Goal: Check status: Check status

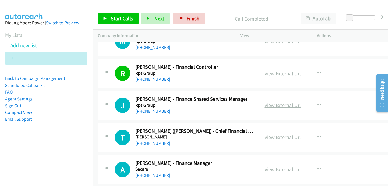
click at [277, 106] on link "View External Url" at bounding box center [283, 105] width 36 height 7
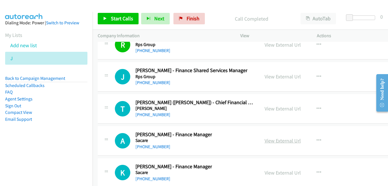
click at [271, 141] on link "View External Url" at bounding box center [283, 140] width 36 height 7
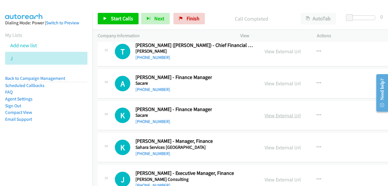
click at [267, 117] on link "View External Url" at bounding box center [283, 115] width 36 height 7
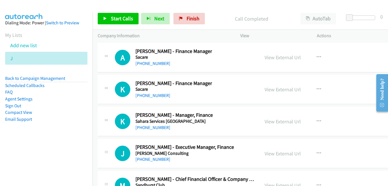
scroll to position [9183, 0]
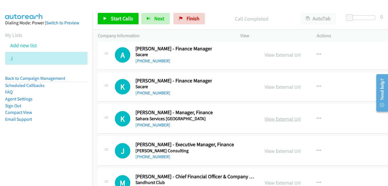
drag, startPoint x: 270, startPoint y: 121, endPoint x: 266, endPoint y: 120, distance: 4.4
click at [270, 121] on link "View External Url" at bounding box center [283, 119] width 36 height 7
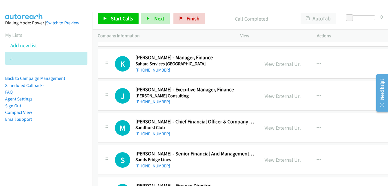
scroll to position [9240, 0]
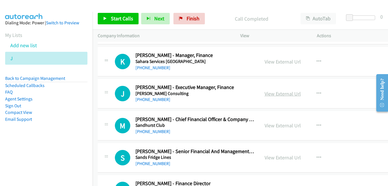
drag, startPoint x: 263, startPoint y: 92, endPoint x: 259, endPoint y: 90, distance: 4.4
click at [265, 92] on link "View External Url" at bounding box center [283, 93] width 36 height 7
drag, startPoint x: 271, startPoint y: 124, endPoint x: 266, endPoint y: 124, distance: 5.2
click at [271, 124] on link "View External Url" at bounding box center [283, 125] width 36 height 7
click at [277, 159] on link "View External Url" at bounding box center [283, 157] width 36 height 7
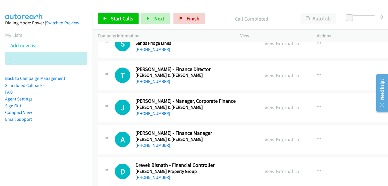
scroll to position [9355, 0]
click at [269, 73] on link "View External Url" at bounding box center [283, 75] width 36 height 7
click at [273, 108] on link "View External Url" at bounding box center [283, 107] width 36 height 7
click at [279, 142] on link "View External Url" at bounding box center [283, 139] width 36 height 7
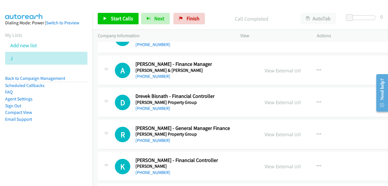
scroll to position [9441, 0]
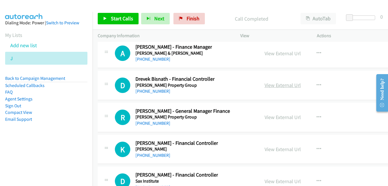
click at [274, 86] on link "View External Url" at bounding box center [283, 85] width 36 height 7
click at [265, 115] on link "View External Url" at bounding box center [283, 117] width 36 height 7
drag, startPoint x: 266, startPoint y: 151, endPoint x: 255, endPoint y: 143, distance: 13.2
click at [266, 151] on link "View External Url" at bounding box center [283, 149] width 36 height 7
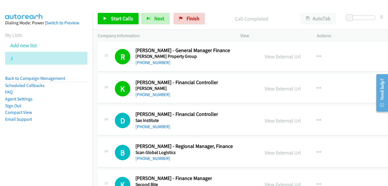
scroll to position [9526, 0]
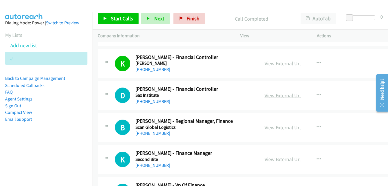
click at [274, 94] on link "View External Url" at bounding box center [283, 95] width 36 height 7
click at [266, 96] on link "View External Url" at bounding box center [283, 95] width 36 height 7
click at [282, 130] on link "View External Url" at bounding box center [283, 127] width 36 height 7
drag, startPoint x: 273, startPoint y: 161, endPoint x: 269, endPoint y: 160, distance: 4.4
click at [273, 161] on link "View External Url" at bounding box center [283, 159] width 36 height 7
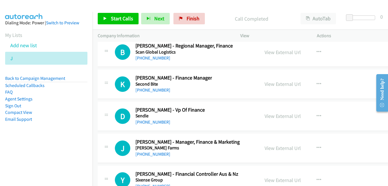
scroll to position [9612, 0]
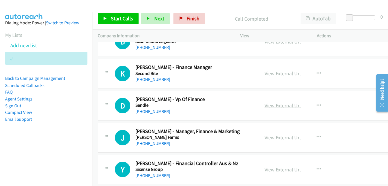
click at [274, 105] on link "View External Url" at bounding box center [283, 105] width 36 height 7
click at [274, 138] on link "View External Url" at bounding box center [283, 137] width 36 height 7
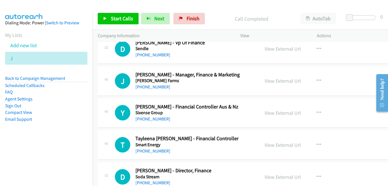
scroll to position [9669, 0]
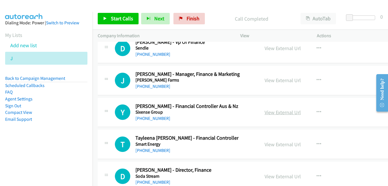
click at [276, 114] on link "View External Url" at bounding box center [283, 112] width 36 height 7
click at [273, 143] on link "View External Url" at bounding box center [283, 144] width 36 height 7
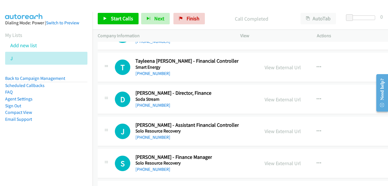
scroll to position [9755, 0]
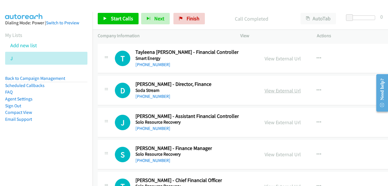
click at [267, 92] on link "View External Url" at bounding box center [283, 90] width 36 height 7
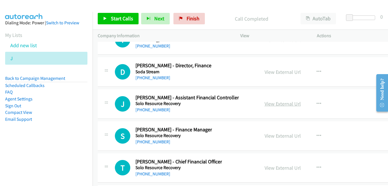
scroll to position [9784, 0]
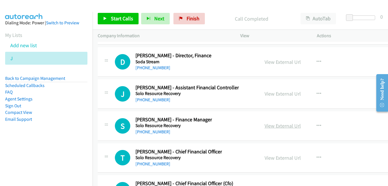
click at [274, 128] on link "View External Url" at bounding box center [283, 125] width 36 height 7
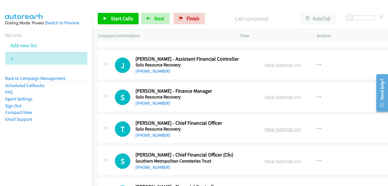
click at [283, 131] on link "View External Url" at bounding box center [283, 129] width 36 height 7
drag, startPoint x: 274, startPoint y: 161, endPoint x: 271, endPoint y: 158, distance: 4.3
click at [274, 161] on link "View External Url" at bounding box center [283, 161] width 36 height 7
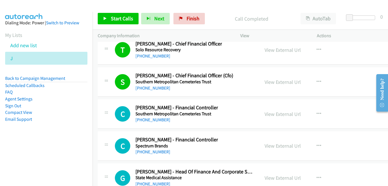
scroll to position [9898, 0]
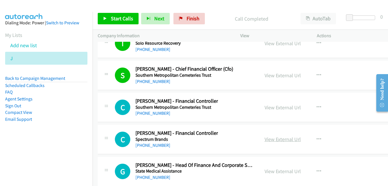
click at [269, 141] on link "View External Url" at bounding box center [283, 139] width 36 height 7
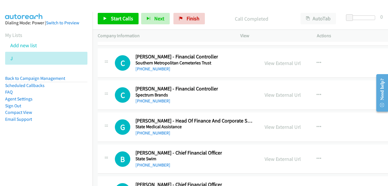
scroll to position [9956, 0]
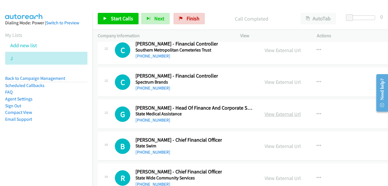
click at [275, 116] on link "View External Url" at bounding box center [283, 114] width 36 height 7
click at [281, 146] on link "View External Url" at bounding box center [283, 146] width 36 height 7
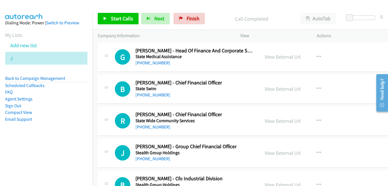
scroll to position [10041, 0]
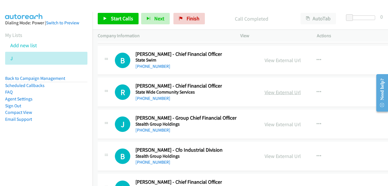
click at [271, 93] on link "View External Url" at bounding box center [283, 92] width 36 height 7
drag, startPoint x: 269, startPoint y: 125, endPoint x: 265, endPoint y: 121, distance: 5.7
click at [269, 125] on link "View External Url" at bounding box center [283, 124] width 36 height 7
click at [281, 158] on link "View External Url" at bounding box center [283, 156] width 36 height 7
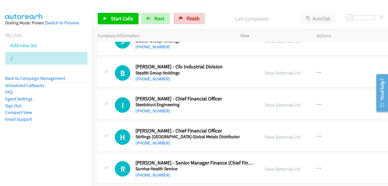
scroll to position [10127, 0]
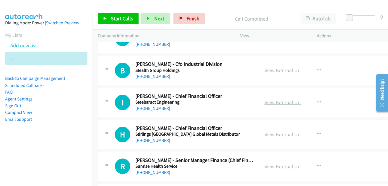
click at [271, 101] on link "View External Url" at bounding box center [283, 102] width 36 height 7
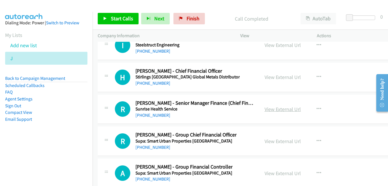
click at [272, 108] on link "View External Url" at bounding box center [283, 109] width 36 height 7
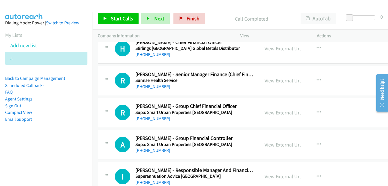
click at [279, 115] on link "View External Url" at bounding box center [283, 112] width 36 height 7
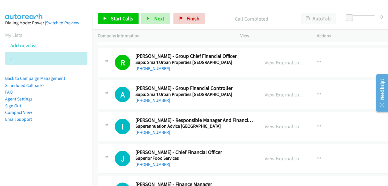
scroll to position [10270, 0]
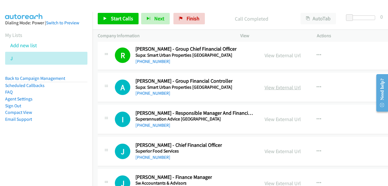
click at [276, 85] on link "View External Url" at bounding box center [283, 87] width 36 height 7
click at [274, 120] on link "View External Url" at bounding box center [283, 119] width 36 height 7
click at [277, 150] on link "View External Url" at bounding box center [283, 151] width 36 height 7
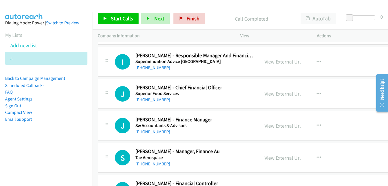
scroll to position [10356, 0]
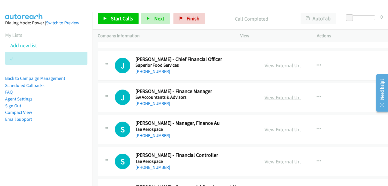
click at [266, 96] on link "View External Url" at bounding box center [283, 97] width 36 height 7
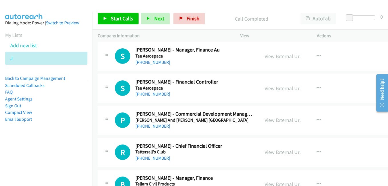
scroll to position [10442, 0]
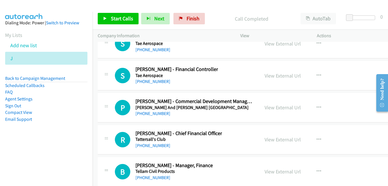
drag, startPoint x: 273, startPoint y: 78, endPoint x: 290, endPoint y: 88, distance: 20.0
click at [273, 78] on link "View External Url" at bounding box center [283, 75] width 36 height 7
click at [271, 137] on link "View External Url" at bounding box center [283, 139] width 36 height 7
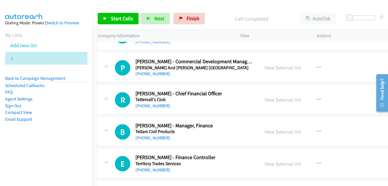
scroll to position [10528, 0]
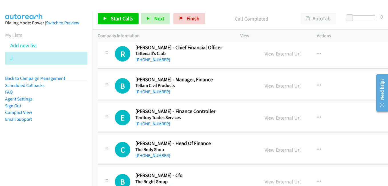
click at [279, 83] on link "View External Url" at bounding box center [283, 85] width 36 height 7
click at [276, 121] on div "View External Url" at bounding box center [283, 118] width 36 height 8
click at [270, 118] on link "View External Url" at bounding box center [283, 117] width 36 height 7
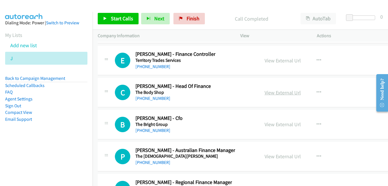
click at [273, 91] on link "View External Url" at bounding box center [283, 92] width 36 height 7
click at [276, 127] on link "View External Url" at bounding box center [283, 124] width 36 height 7
click at [281, 155] on link "View External Url" at bounding box center [283, 156] width 36 height 7
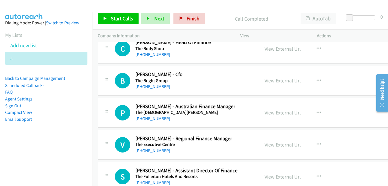
scroll to position [10642, 0]
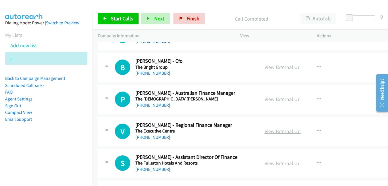
click at [265, 132] on link "View External Url" at bounding box center [283, 131] width 36 height 7
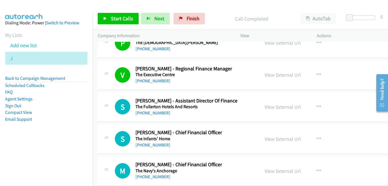
scroll to position [10699, 0]
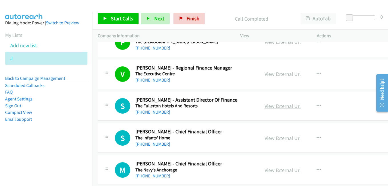
click at [271, 106] on link "View External Url" at bounding box center [283, 106] width 36 height 7
drag, startPoint x: 276, startPoint y: 140, endPoint x: 226, endPoint y: 121, distance: 53.5
click at [276, 140] on link "View External Url" at bounding box center [283, 138] width 36 height 7
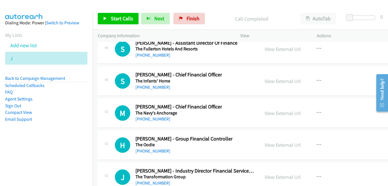
scroll to position [10757, 0]
click at [284, 113] on link "View External Url" at bounding box center [283, 113] width 36 height 7
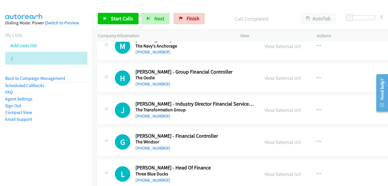
scroll to position [10842, 0]
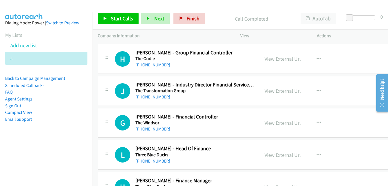
drag, startPoint x: 282, startPoint y: 91, endPoint x: 260, endPoint y: 88, distance: 22.5
click at [282, 91] on link "View External Url" at bounding box center [283, 91] width 36 height 7
